Goal: Communication & Community: Connect with others

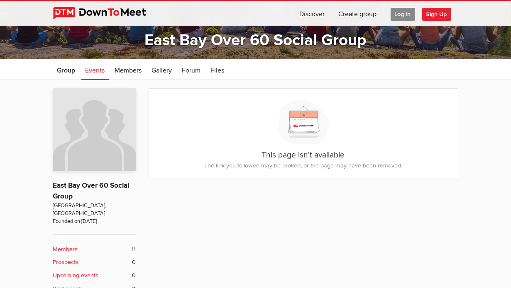
scroll to position [112, 0]
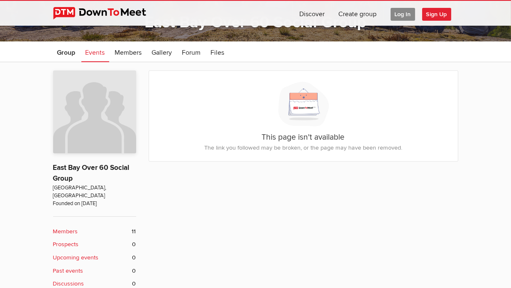
click at [53, 227] on b "Members" at bounding box center [65, 231] width 25 height 9
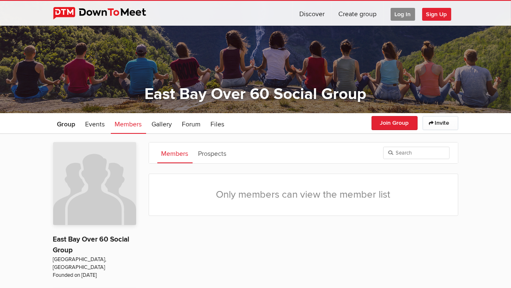
scroll to position [35, 0]
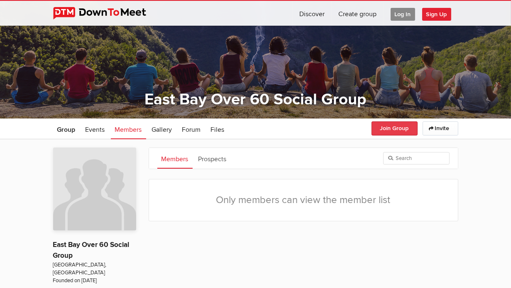
click at [417, 124] on button "Join Group" at bounding box center [394, 129] width 46 height 14
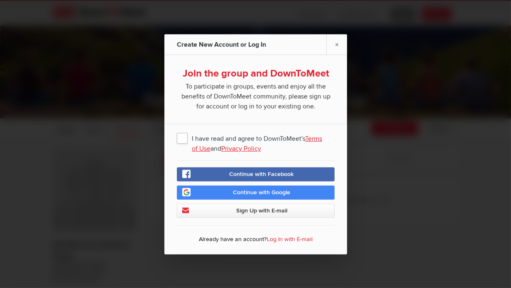
click at [182, 139] on span "I have read and agree to DownToMeet's Terms of Use and Privacy Policy" at bounding box center [256, 137] width 158 height 15
click at [0, 0] on input "I have read and agree to DownToMeet's Terms of Use and Privacy Policy" at bounding box center [0, 0] width 0 height 0
click at [255, 210] on span "Sign Up with E-mail" at bounding box center [261, 210] width 51 height 7
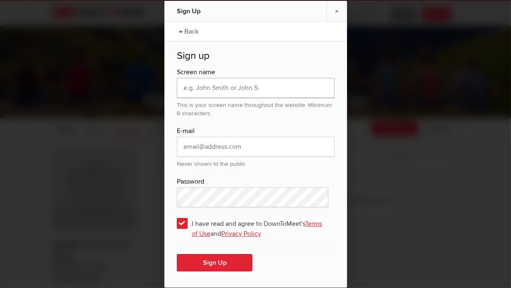
click at [188, 91] on input "text" at bounding box center [256, 88] width 158 height 20
type input "[PERSON_NAME]"
click at [242, 149] on input "email" at bounding box center [256, 147] width 158 height 20
type input "[EMAIL_ADDRESS][DOMAIN_NAME]"
click at [180, 242] on div "I have read and agree to DownToMeet's Terms of Use and Privacy Policy" at bounding box center [256, 230] width 158 height 30
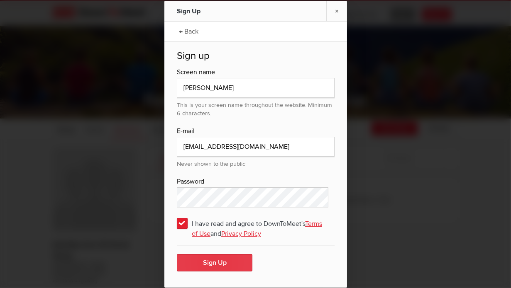
click at [200, 263] on button "Sign Up" at bounding box center [215, 262] width 76 height 17
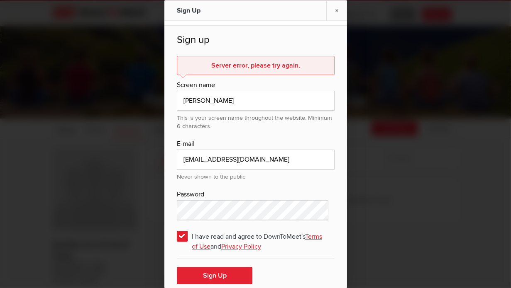
scroll to position [20, 0]
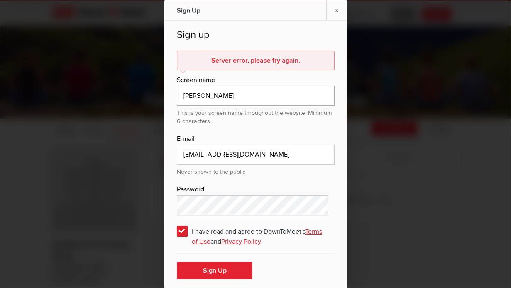
click at [196, 94] on input "[PERSON_NAME]" at bounding box center [256, 96] width 158 height 20
type input "conmel"
click at [212, 271] on button "Sign Up" at bounding box center [215, 270] width 76 height 17
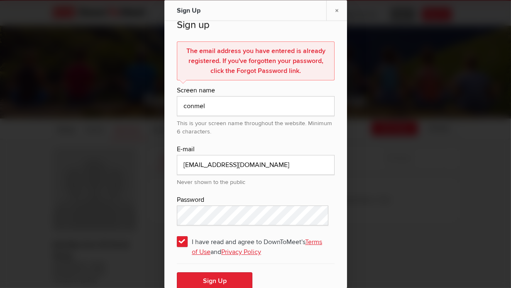
scroll to position [40, 0]
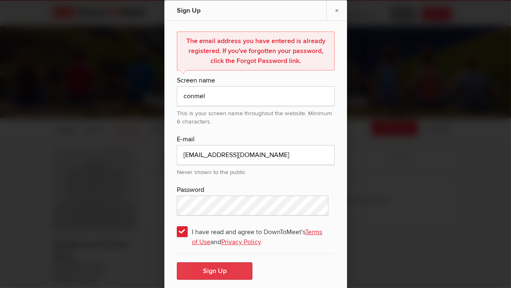
click at [207, 267] on button "Sign Up" at bounding box center [215, 270] width 76 height 17
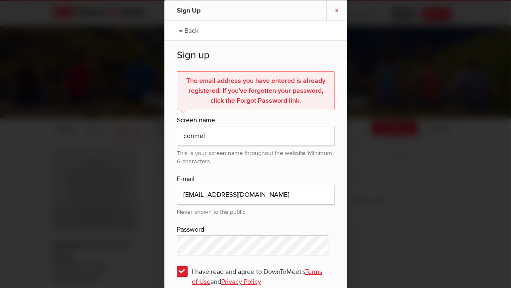
click at [336, 10] on link "×" at bounding box center [336, 10] width 21 height 20
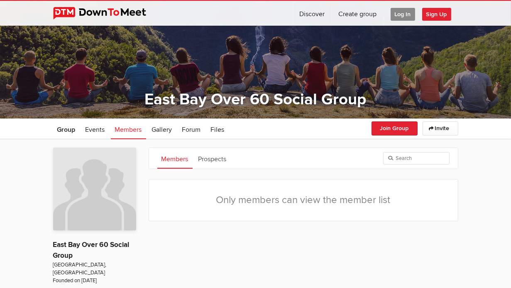
click at [415, 15] on span "Log In" at bounding box center [402, 14] width 24 height 13
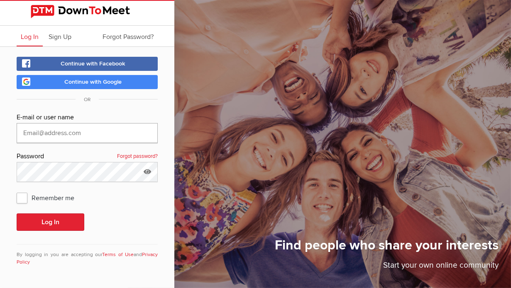
click at [51, 136] on input "text" at bounding box center [87, 133] width 141 height 20
type input "[EMAIL_ADDRESS][DOMAIN_NAME]"
click at [18, 196] on span "Remember me" at bounding box center [50, 197] width 66 height 15
click at [17, 190] on input "Remember me" at bounding box center [16, 190] width 0 height 0
checkbox input "true"
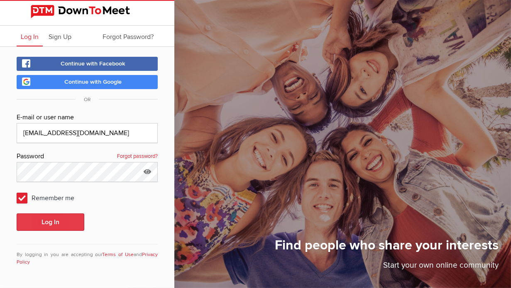
click at [53, 222] on button "Log In" at bounding box center [51, 222] width 68 height 17
